Goal: Navigation & Orientation: Find specific page/section

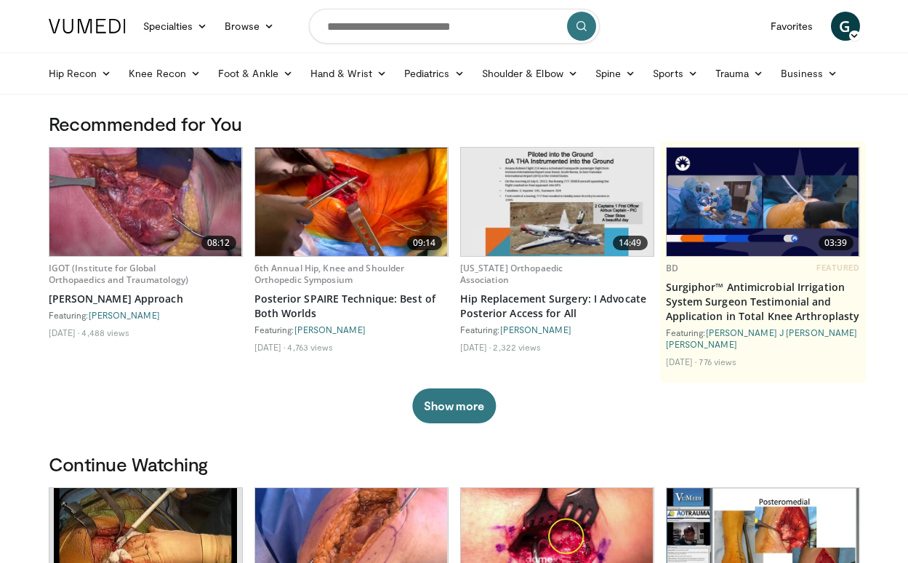
click at [856, 36] on icon at bounding box center [854, 36] width 10 height 10
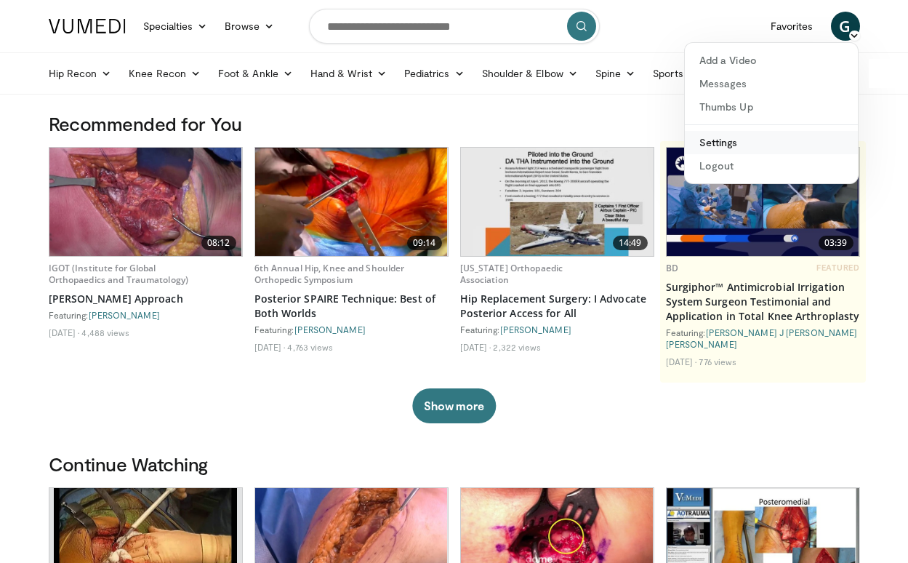
click at [720, 150] on link "Settings" at bounding box center [771, 142] width 173 height 23
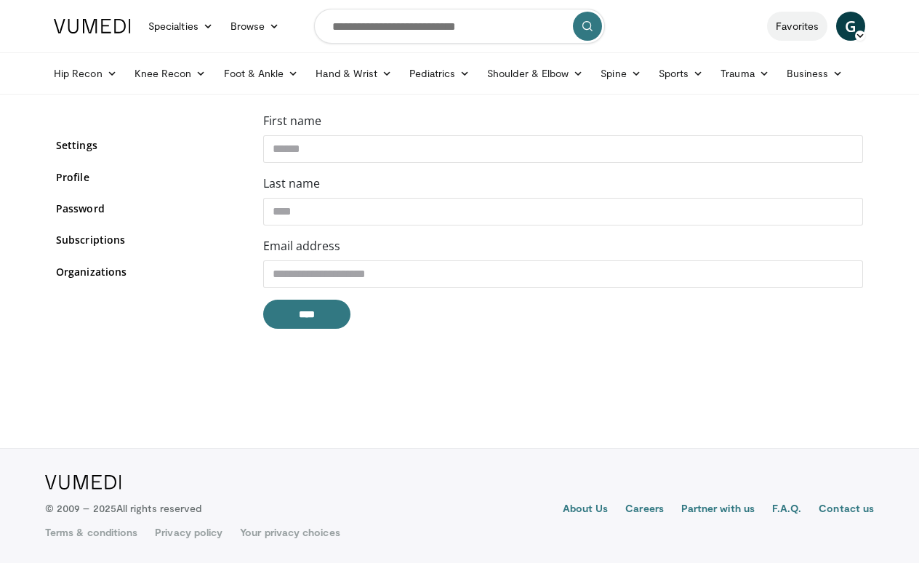
click at [811, 33] on link "Favorites" at bounding box center [797, 26] width 60 height 29
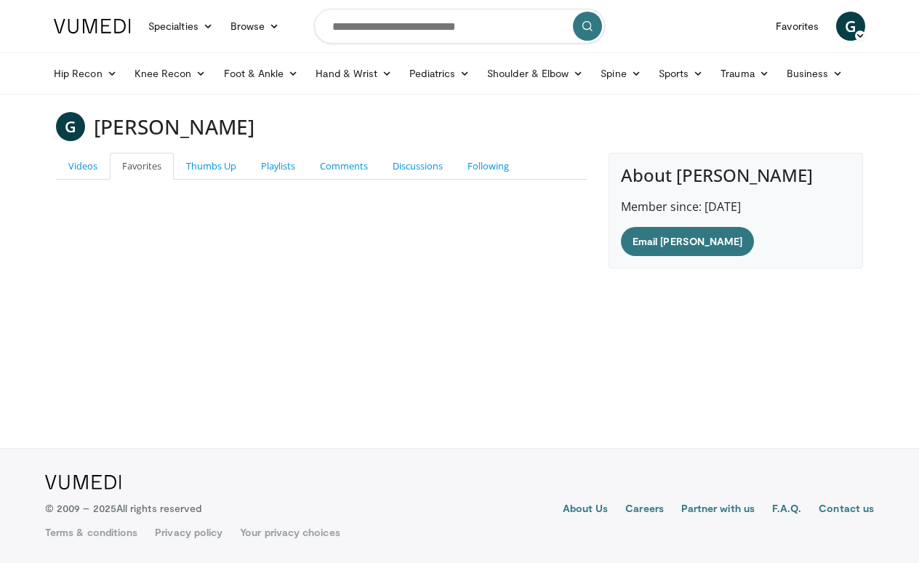
click at [858, 33] on icon at bounding box center [860, 36] width 10 height 10
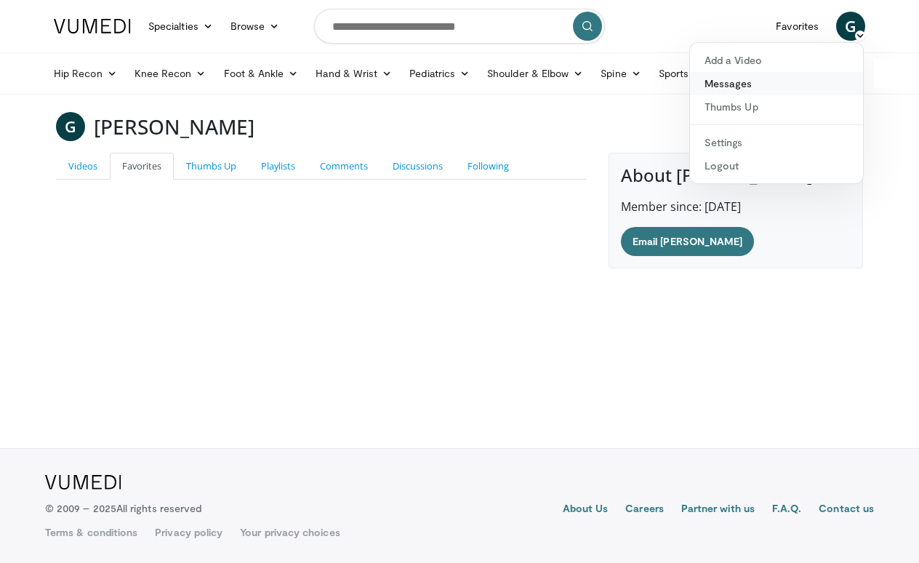
click at [770, 88] on link "Messages" at bounding box center [776, 83] width 173 height 23
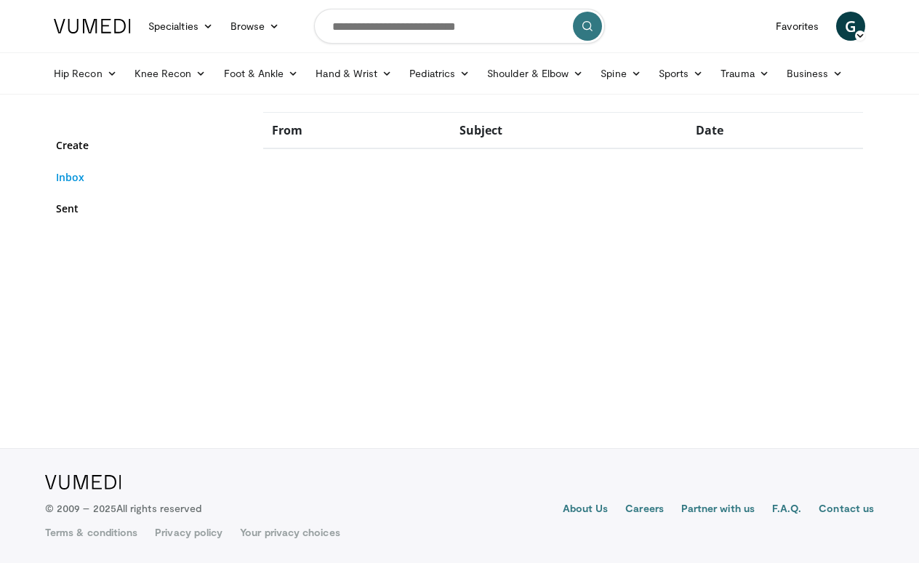
click at [83, 170] on link "Inbox" at bounding box center [148, 176] width 185 height 15
click at [164, 76] on link "Knee Recon" at bounding box center [170, 73] width 89 height 29
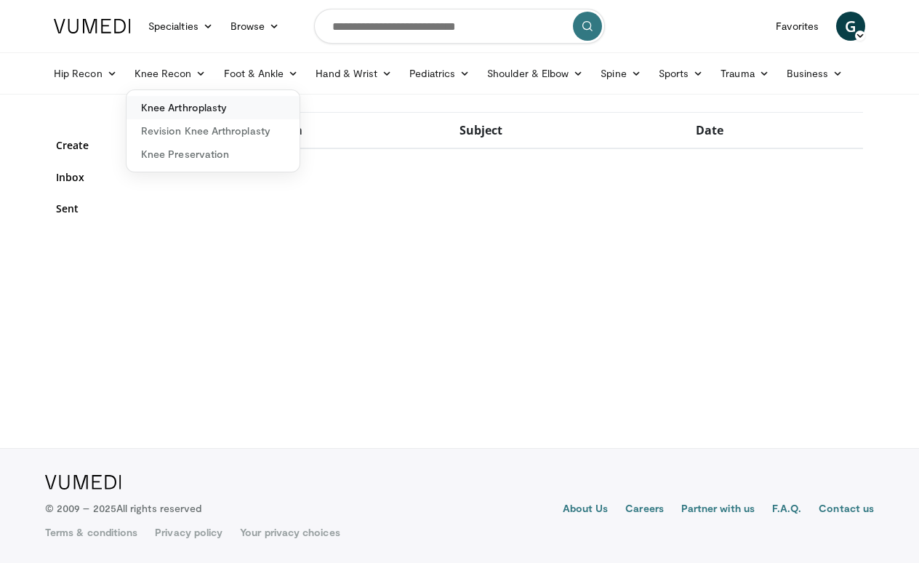
click at [174, 118] on link "Knee Arthroplasty" at bounding box center [212, 107] width 173 height 23
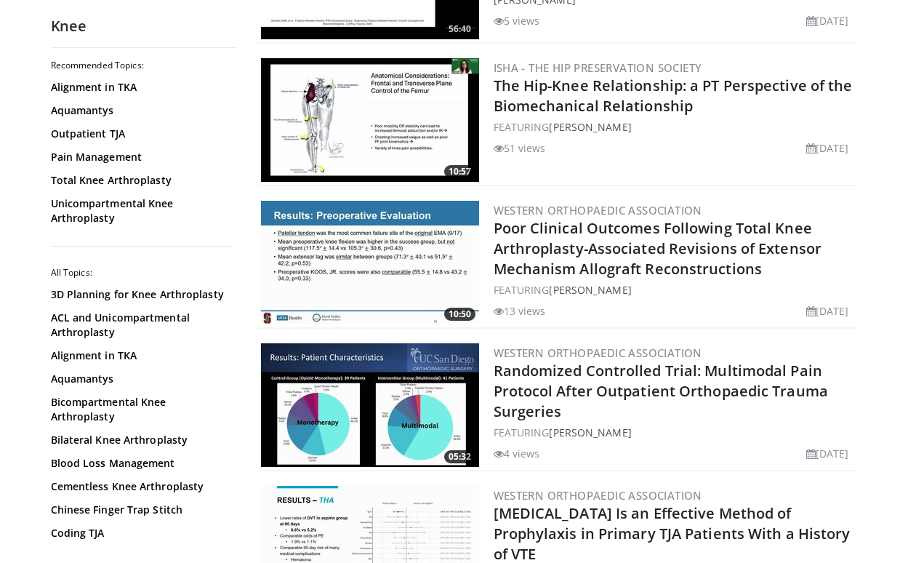
scroll to position [481, 0]
